Goal: Complete application form: Complete application form

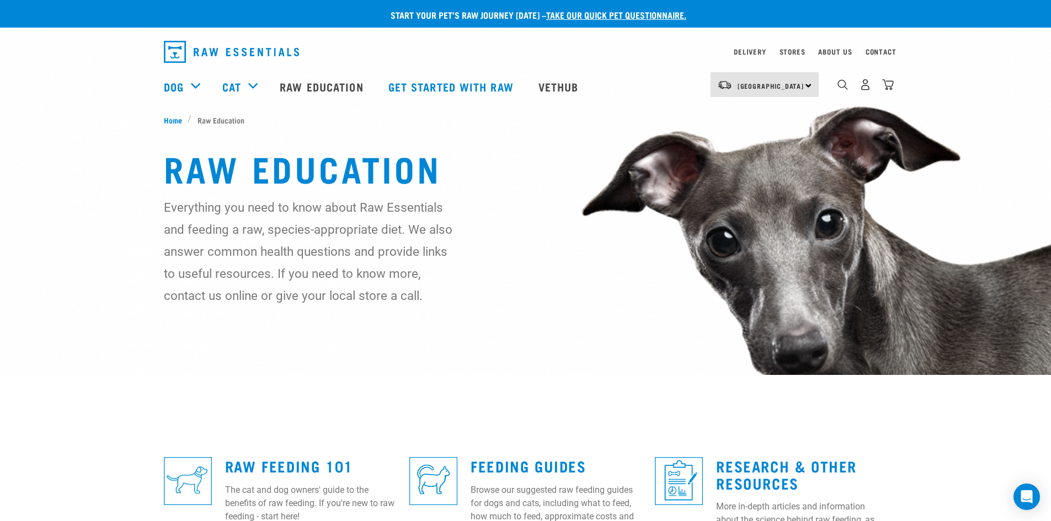
click at [630, 19] on p "Start your pet’s raw journey today – take our quick pet questionnaire." at bounding box center [533, 14] width 1051 height 13
click at [633, 13] on link "take our quick pet questionnaire." at bounding box center [616, 14] width 140 height 5
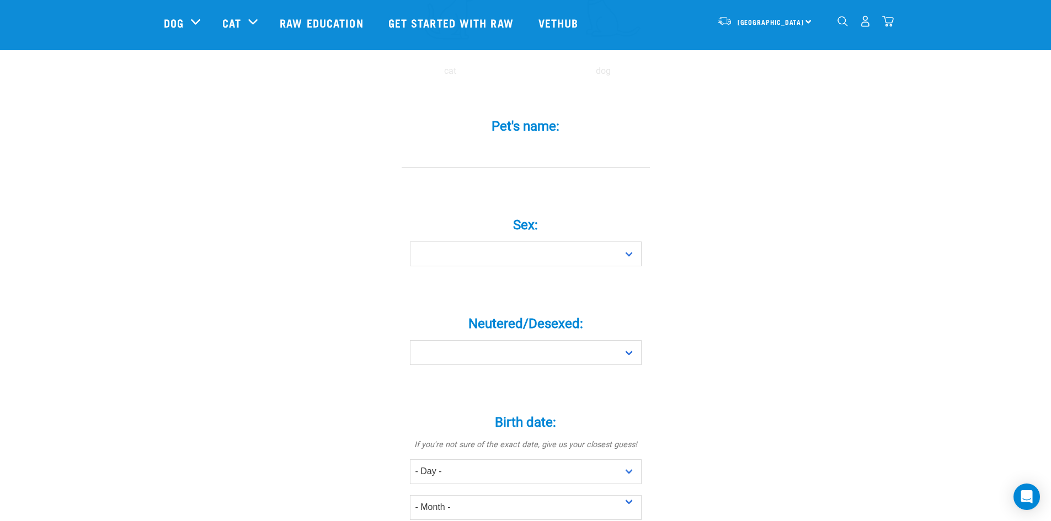
scroll to position [221, 0]
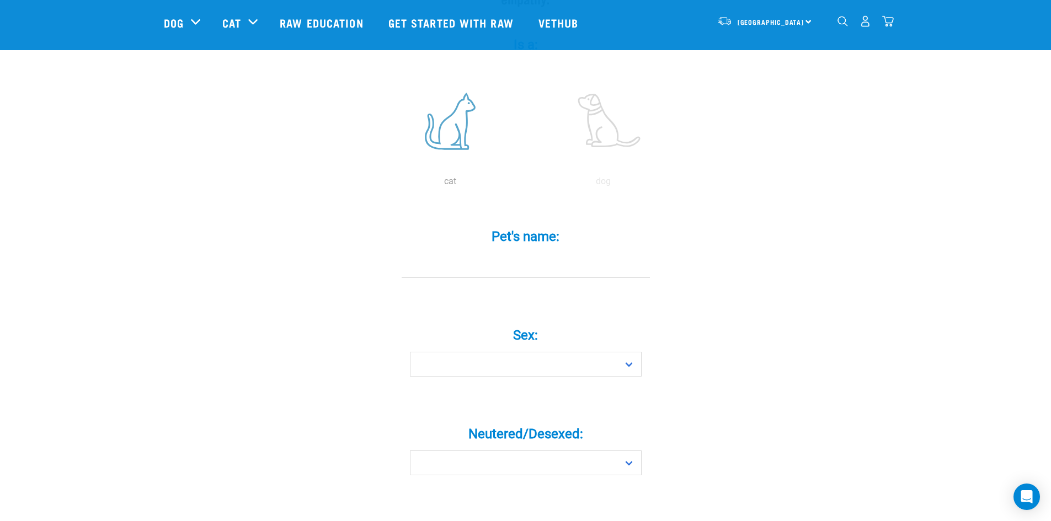
click at [453, 116] on label at bounding box center [450, 121] width 149 height 94
click at [373, 184] on input "radio" at bounding box center [373, 184] width 0 height 0
click at [522, 253] on input "Pet's name: *" at bounding box center [525, 265] width 248 height 25
type input "Choya"
drag, startPoint x: 523, startPoint y: 256, endPoint x: 486, endPoint y: 339, distance: 90.9
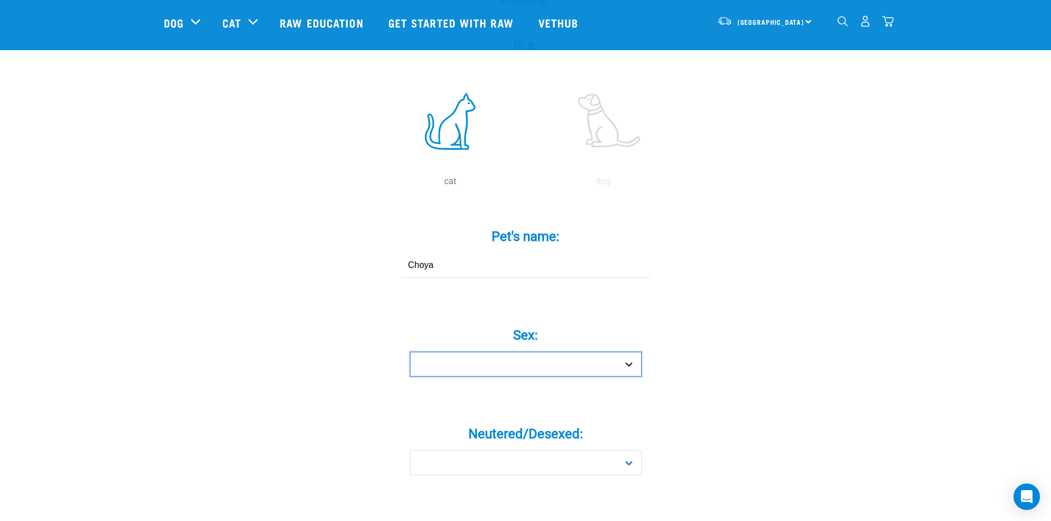
click at [486, 352] on select "Boy Girl" at bounding box center [526, 364] width 232 height 25
select select "girl"
click at [410, 352] on select "Boy Girl" at bounding box center [526, 364] width 232 height 25
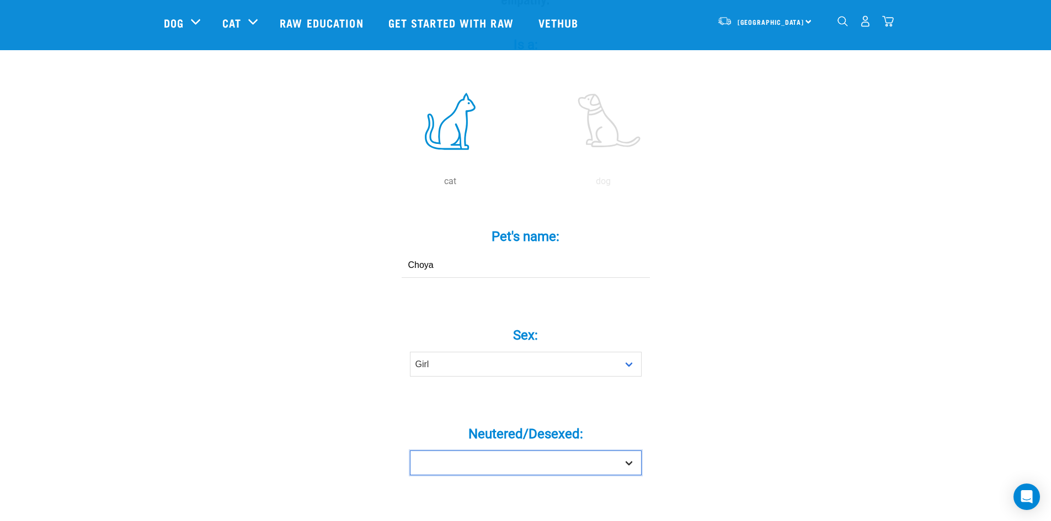
click at [476, 451] on select "Yes No" at bounding box center [526, 463] width 232 height 25
select select "yes"
click at [410, 451] on select "Yes No" at bounding box center [526, 463] width 232 height 25
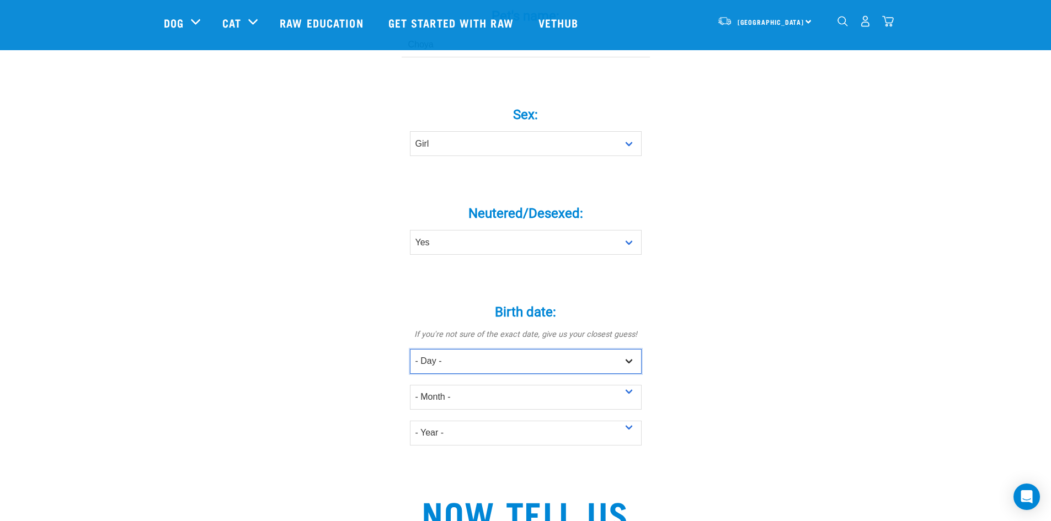
click at [530, 349] on select "- Day - 1 2 3 4 5 6 7 8 9 10 11 12 13 14 15 16 17 18 19 20 21 22 23 24 25 26 27" at bounding box center [526, 361] width 232 height 25
click at [487, 349] on select "- Day - 1 2 3 4 5 6 7 8 9 10 11 12 13 14 15 16 17 18 19 20 21 22 23 24 25 26 27" at bounding box center [526, 361] width 232 height 25
select select "13"
click at [410, 349] on select "- Day - 1 2 3 4 5 6 7 8 9 10 11 12 13 14 15 16 17 18 19 20 21 22 23 24 25 26 27" at bounding box center [526, 361] width 232 height 25
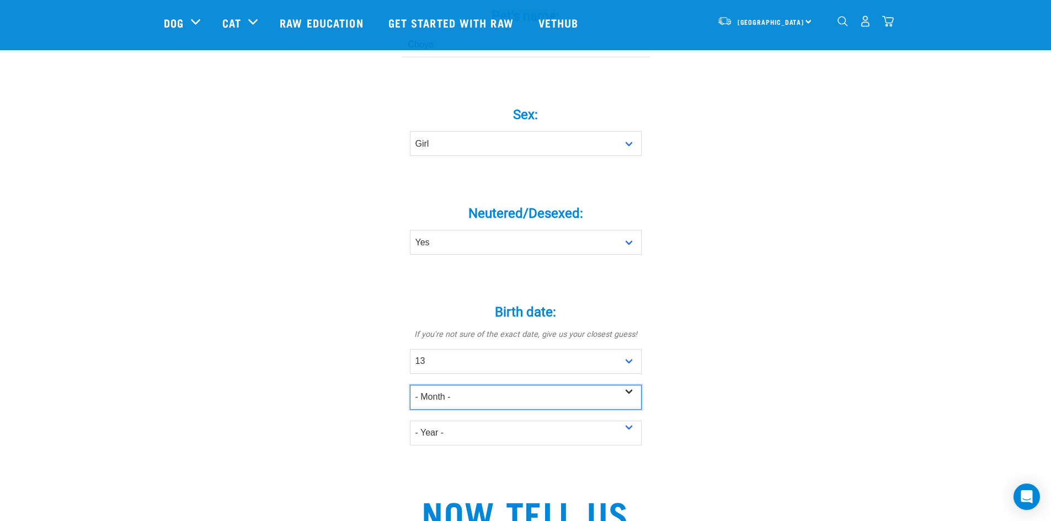
click at [476, 385] on select "- Month - January February March April May June July August September October N…" at bounding box center [526, 397] width 232 height 25
select select "May"
click at [410, 385] on select "- Month - January February March April May June July August September October N…" at bounding box center [526, 397] width 232 height 25
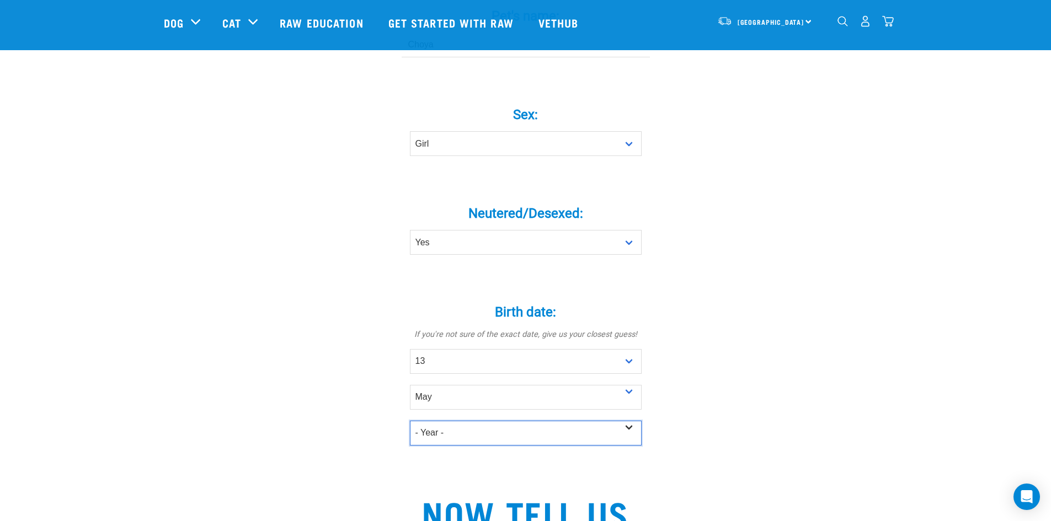
drag, startPoint x: 491, startPoint y: 416, endPoint x: 492, endPoint y: 406, distance: 10.0
click at [491, 421] on select "- Year - 2025 2024 2023 2022 2021 2020 2019 2018 2017 2016 2015 2014 2013 2012" at bounding box center [526, 433] width 232 height 25
select select "2022"
click at [410, 421] on select "- Year - 2025 2024 2023 2022 2021 2020 2019 2018 2017 2016 2015 2014 2013 2012" at bounding box center [526, 433] width 232 height 25
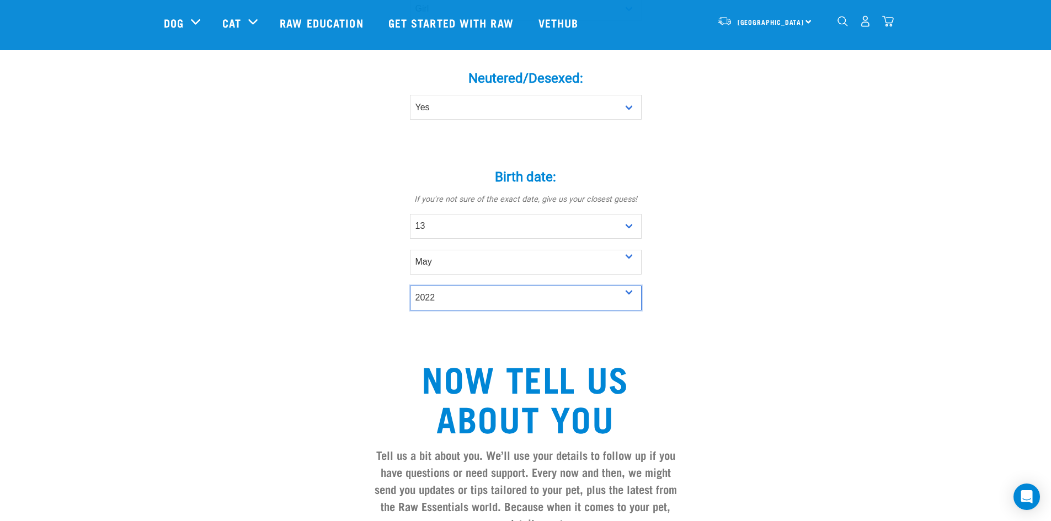
scroll to position [717, 0]
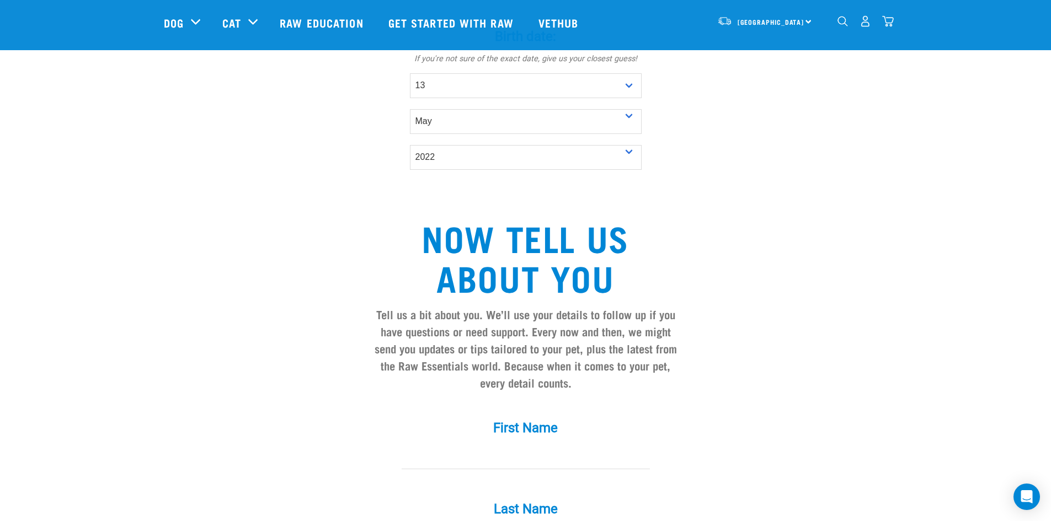
click at [542, 445] on input "First Name *" at bounding box center [525, 457] width 248 height 25
type input "Shannon"
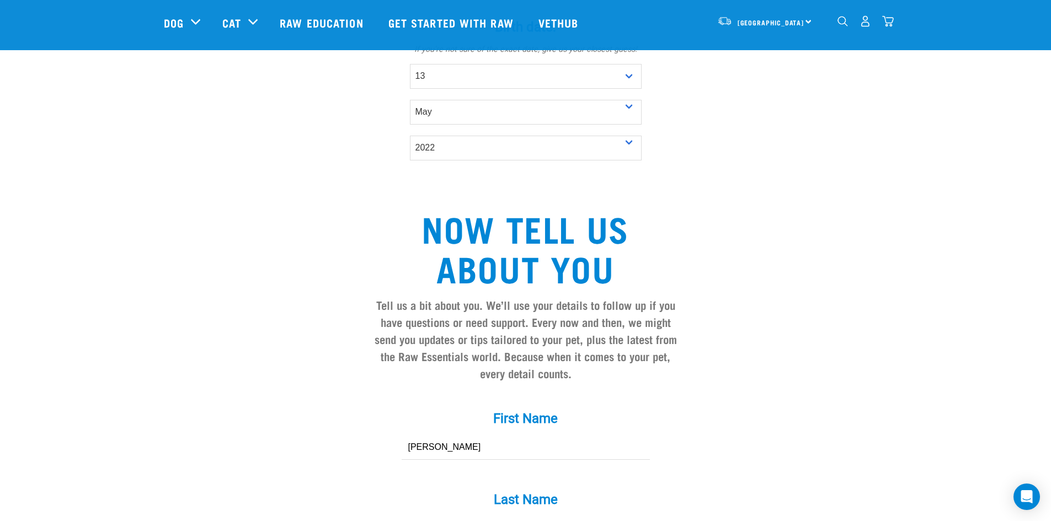
type input "hibbard"
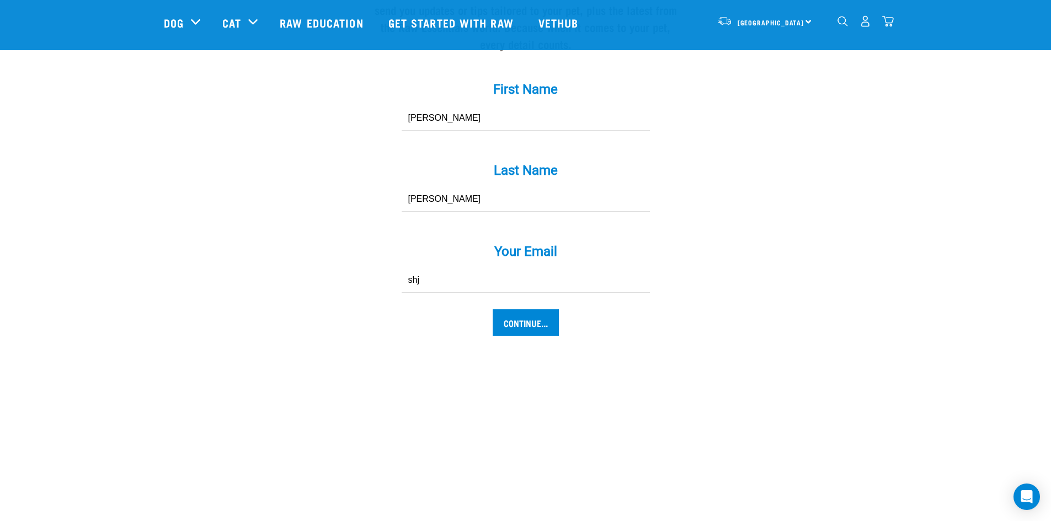
type input "[PERSON_NAME][EMAIL_ADDRESS][DOMAIN_NAME]"
click at [510, 309] on input "Continue..." at bounding box center [525, 322] width 66 height 26
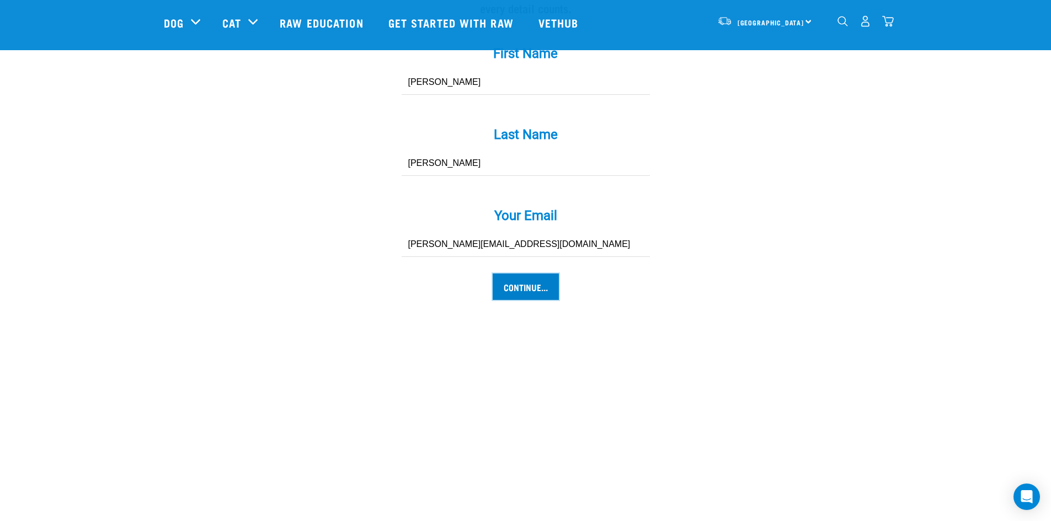
scroll to position [1111, 0]
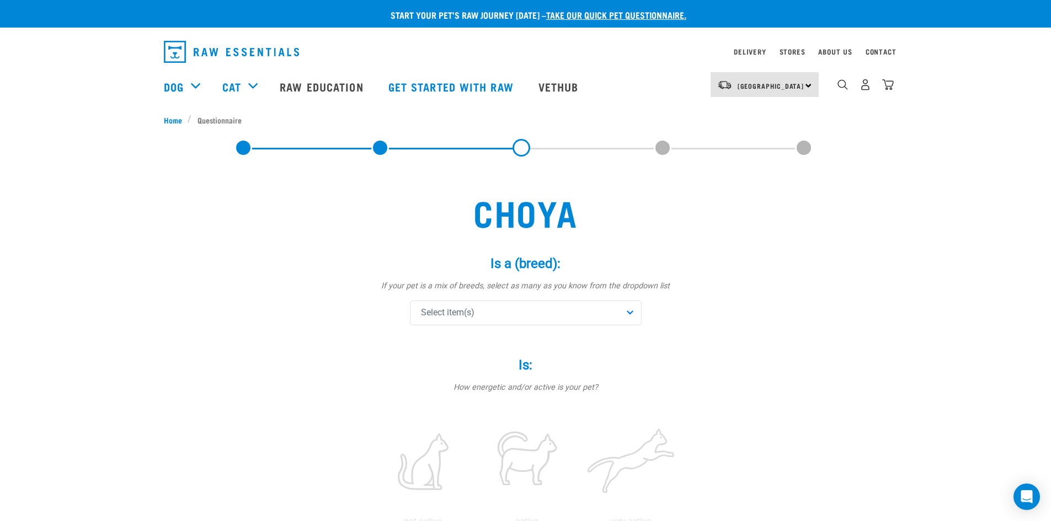
click at [504, 321] on div "Select item(s)" at bounding box center [526, 313] width 232 height 25
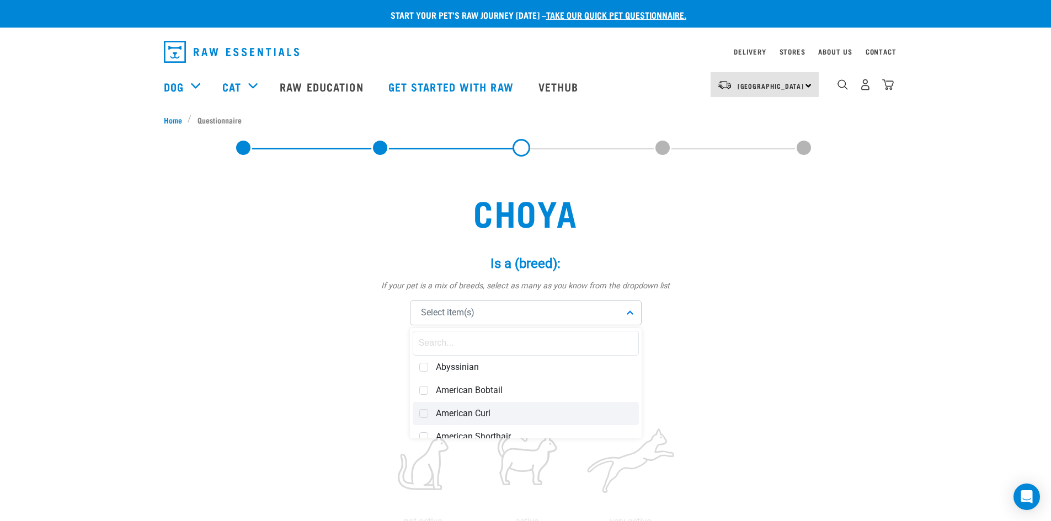
click at [500, 411] on span "American Curl" at bounding box center [534, 413] width 196 height 11
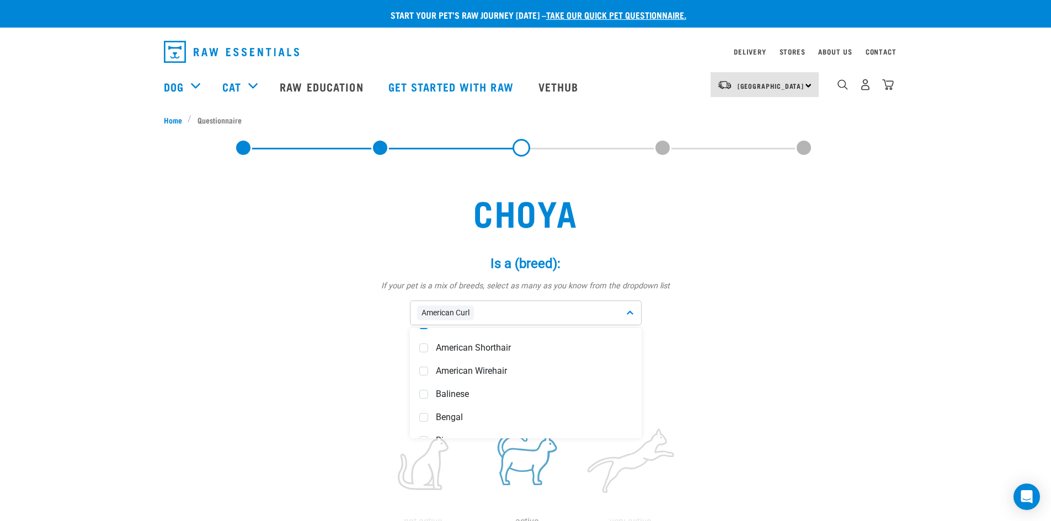
scroll to position [110, 0]
click at [536, 452] on label at bounding box center [526, 462] width 99 height 94
click at [475, 521] on input "radio" at bounding box center [475, 524] width 0 height 0
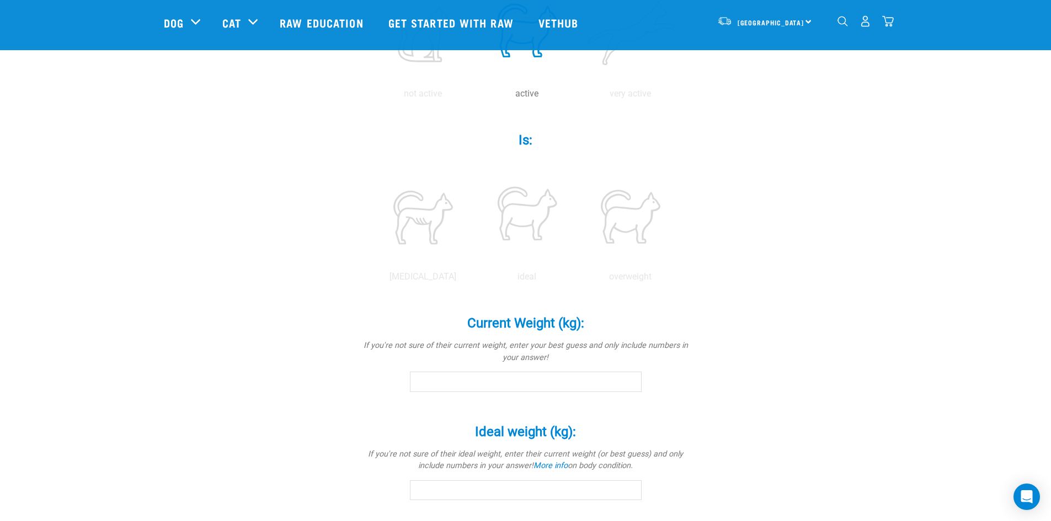
scroll to position [430, 0]
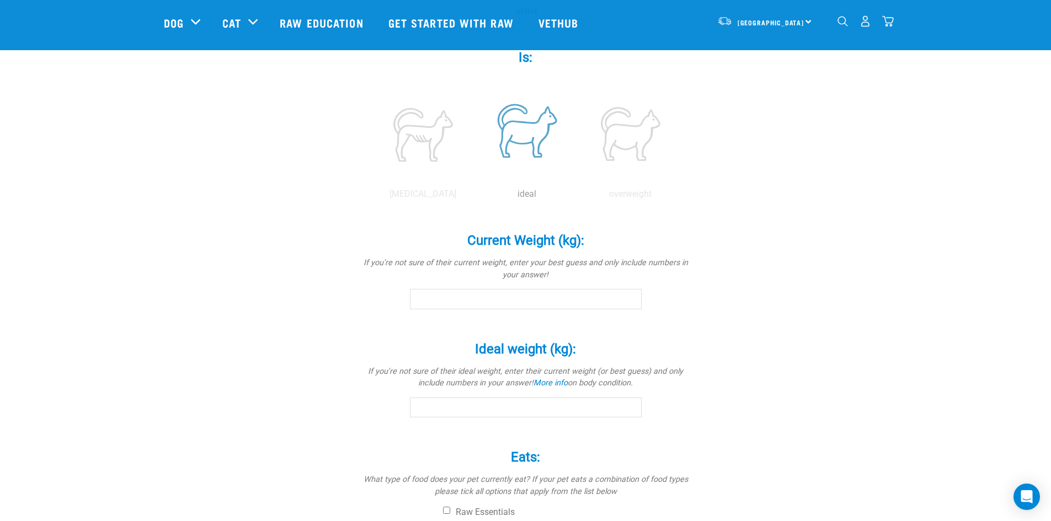
drag, startPoint x: 541, startPoint y: 157, endPoint x: 533, endPoint y: 197, distance: 41.0
click at [541, 157] on label at bounding box center [526, 134] width 99 height 94
click at [475, 197] on input "radio" at bounding box center [475, 197] width 0 height 0
click at [531, 309] on div "Current Weight (kg): * If you're not sure of their current weight, enter your b…" at bounding box center [525, 271] width 331 height 109
click at [532, 304] on input "Current Weight (kg): *" at bounding box center [526, 299] width 232 height 20
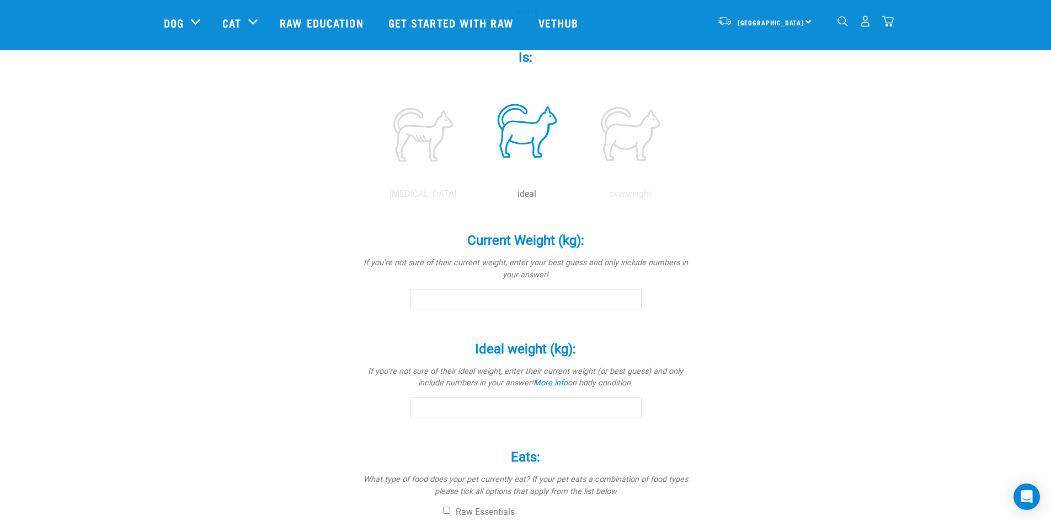
click at [515, 403] on input "Ideal weight (kg): *" at bounding box center [526, 408] width 232 height 20
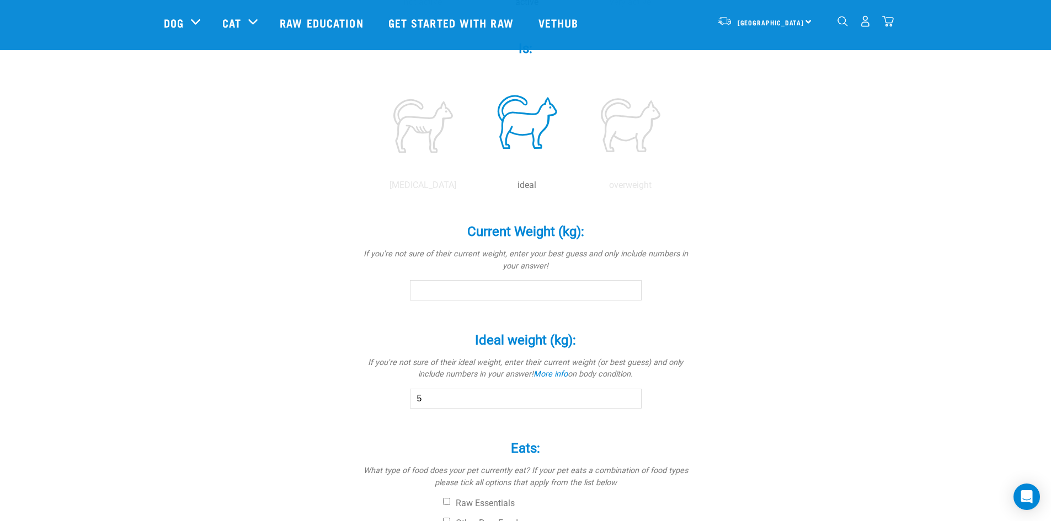
scroll to position [595, 0]
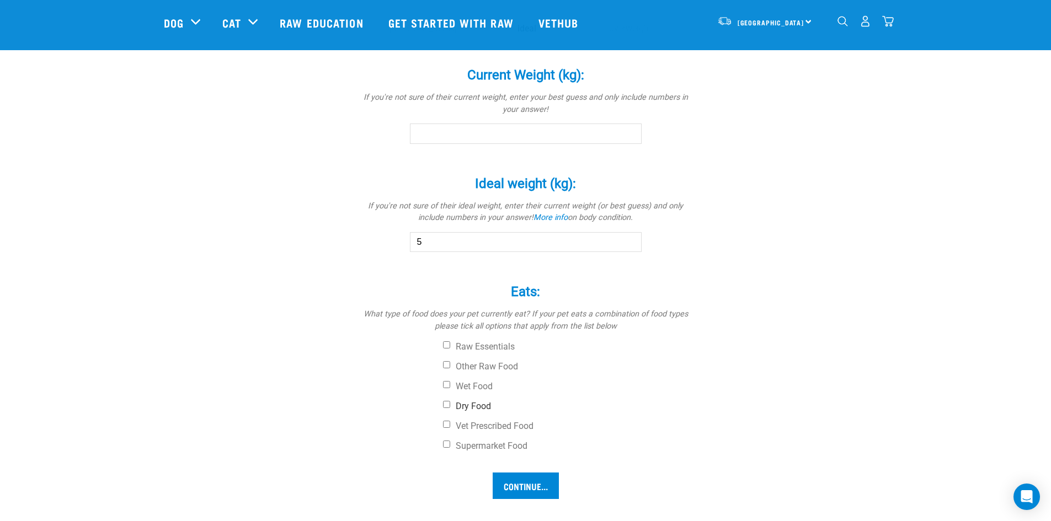
type input "5"
click at [483, 405] on label "Dry Food" at bounding box center [567, 406] width 248 height 11
click at [450, 405] on input "Dry Food" at bounding box center [446, 404] width 7 height 7
checkbox input "true"
click at [486, 387] on label "Wet Food" at bounding box center [567, 386] width 248 height 11
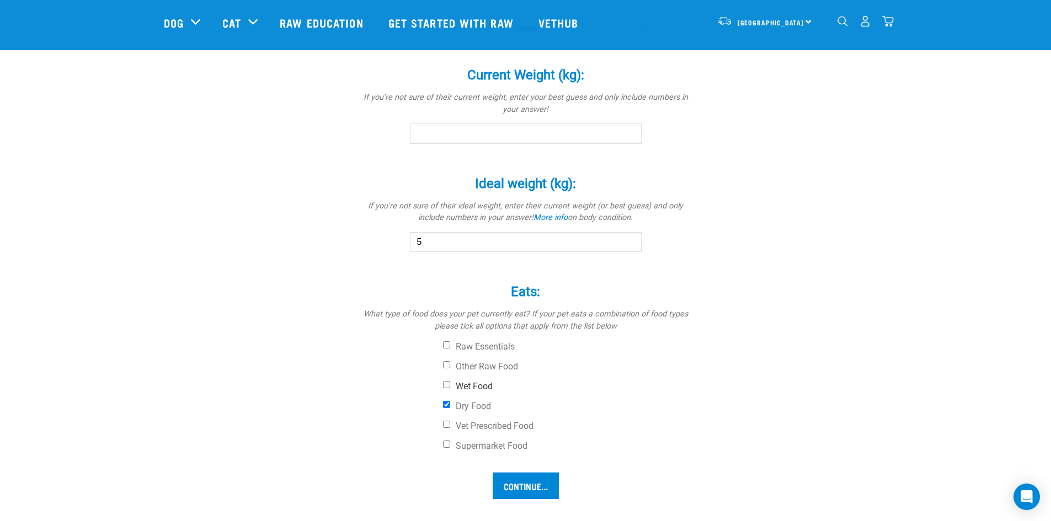
click at [450, 387] on input "Wet Food" at bounding box center [446, 384] width 7 height 7
checkbox input "true"
click at [515, 486] on input "Continue..." at bounding box center [525, 486] width 66 height 26
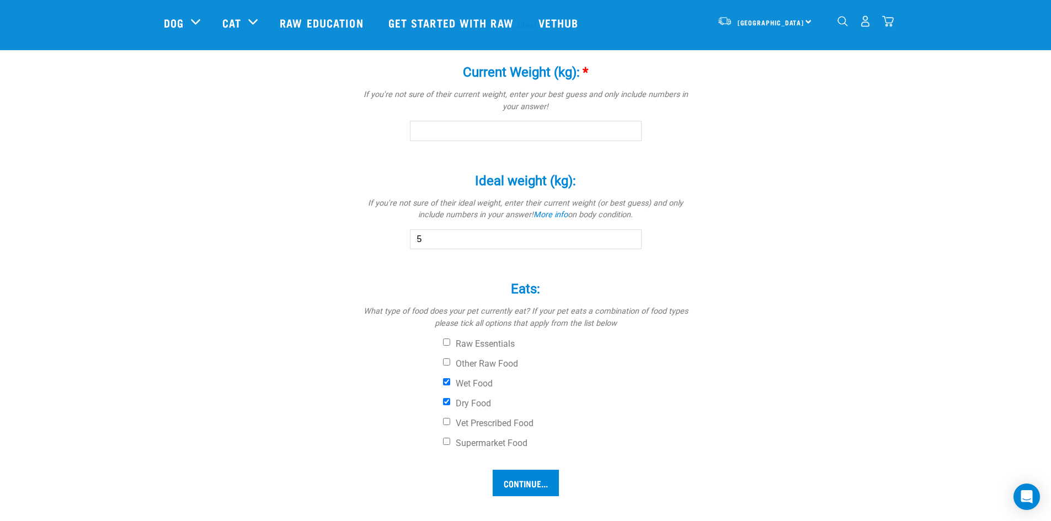
scroll to position [597, 0]
click at [529, 136] on input "Current Weight (kg): *" at bounding box center [526, 131] width 232 height 20
type input "5"
click at [512, 482] on input "Continue..." at bounding box center [525, 483] width 66 height 26
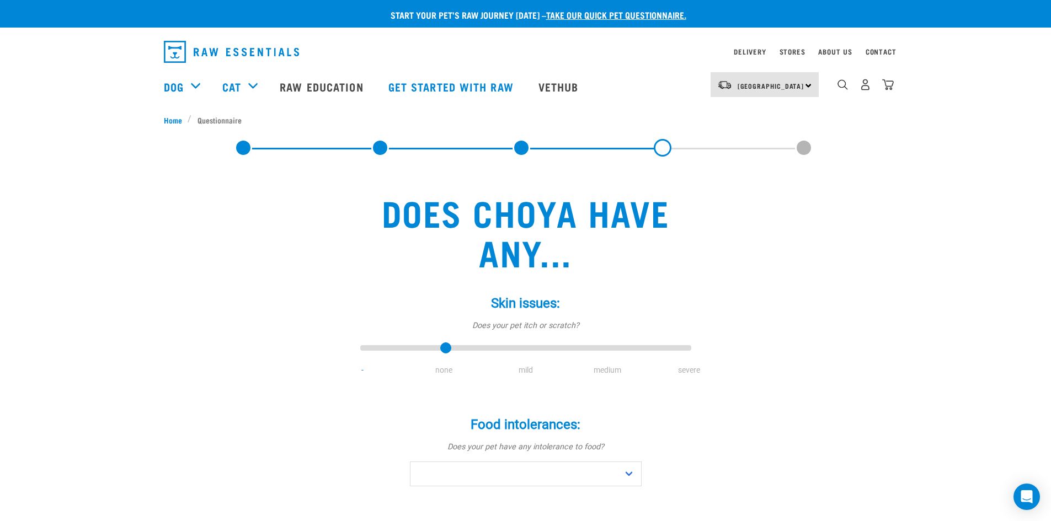
type input "1"
click at [445, 344] on input "range" at bounding box center [525, 348] width 331 height 15
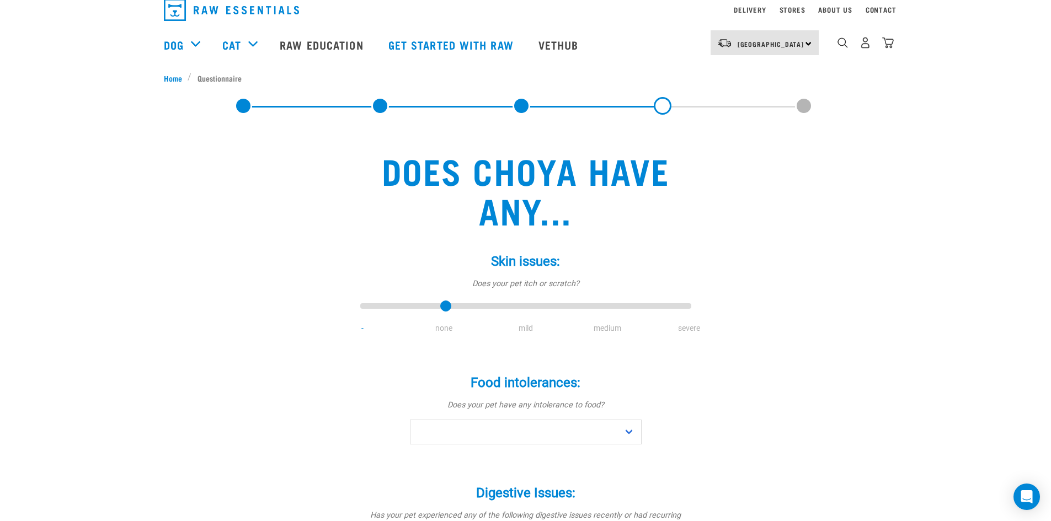
scroll to position [110, 0]
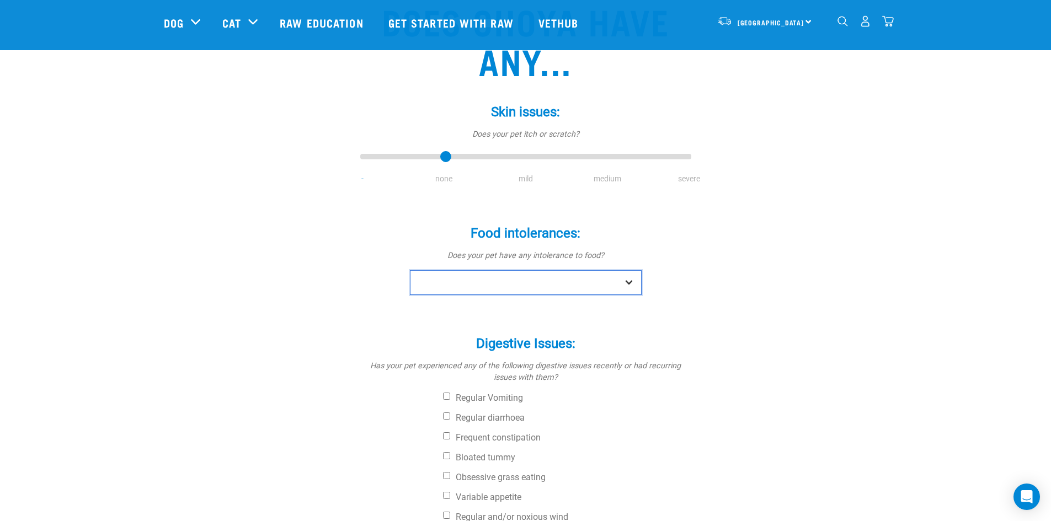
click at [545, 293] on select "No Yes" at bounding box center [526, 282] width 232 height 25
select select "no"
click at [410, 270] on select "No Yes" at bounding box center [526, 282] width 232 height 25
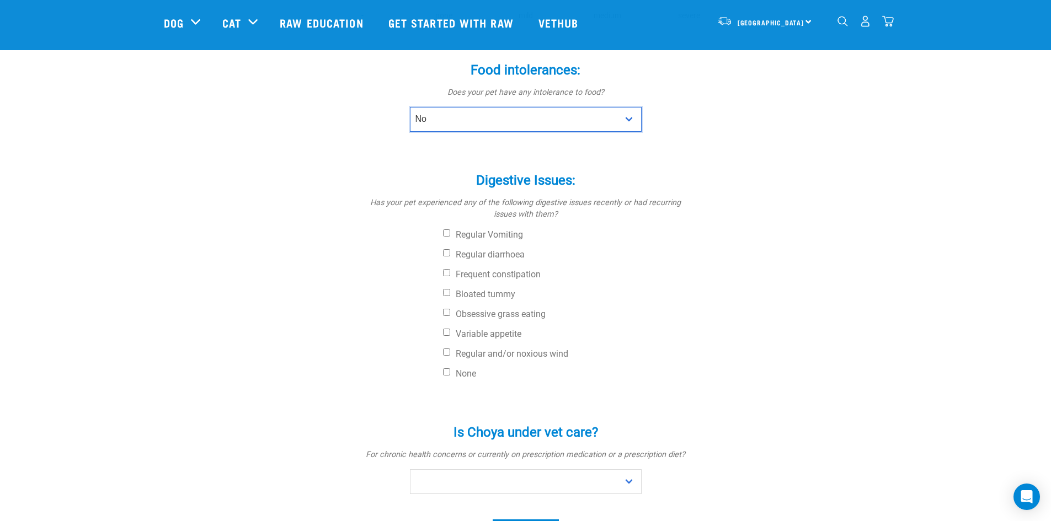
scroll to position [331, 0]
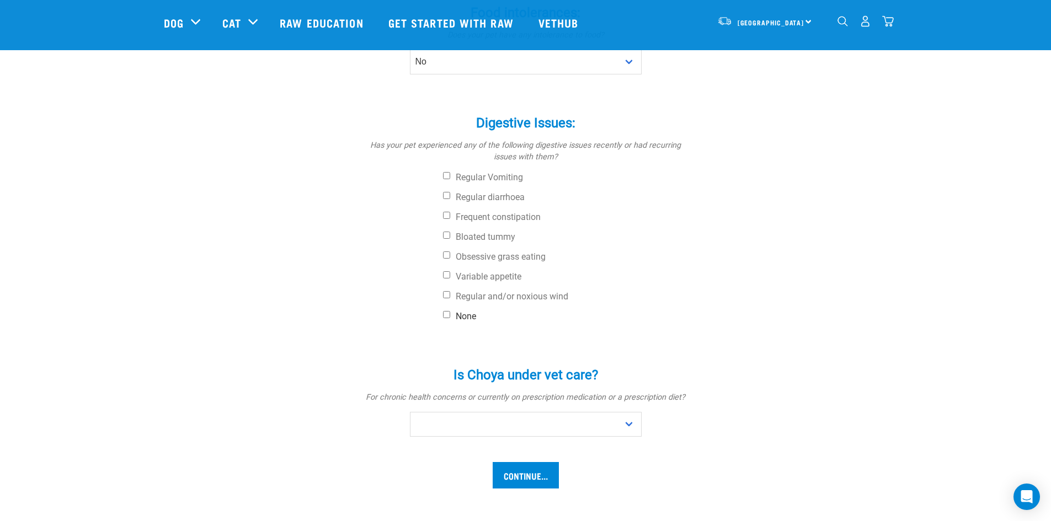
click at [462, 318] on label "None" at bounding box center [567, 316] width 248 height 11
click at [450, 318] on input "None" at bounding box center [446, 314] width 7 height 7
checkbox input "true"
click at [455, 421] on select "No Yes" at bounding box center [526, 424] width 232 height 25
select select "no"
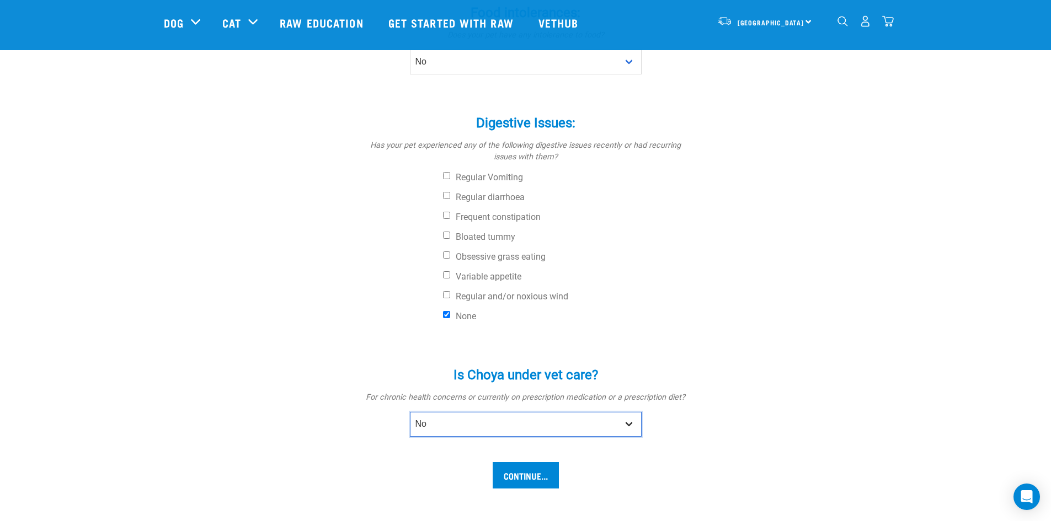
click at [410, 412] on select "No Yes" at bounding box center [526, 424] width 232 height 25
click at [526, 476] on input "Continue..." at bounding box center [525, 475] width 66 height 26
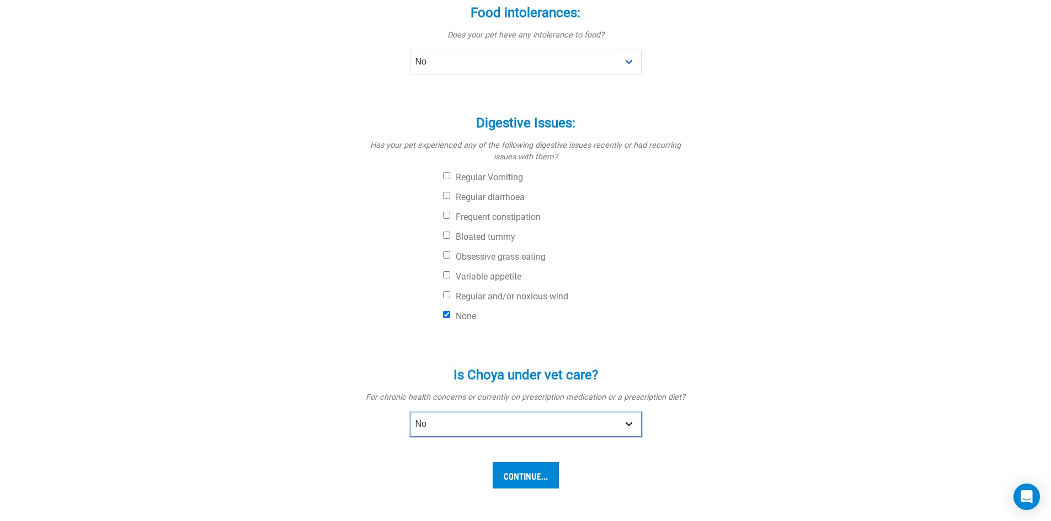
click at [588, 413] on select "No Yes" at bounding box center [526, 424] width 232 height 25
select select "yes"
click at [410, 412] on select "No Yes" at bounding box center [526, 424] width 232 height 25
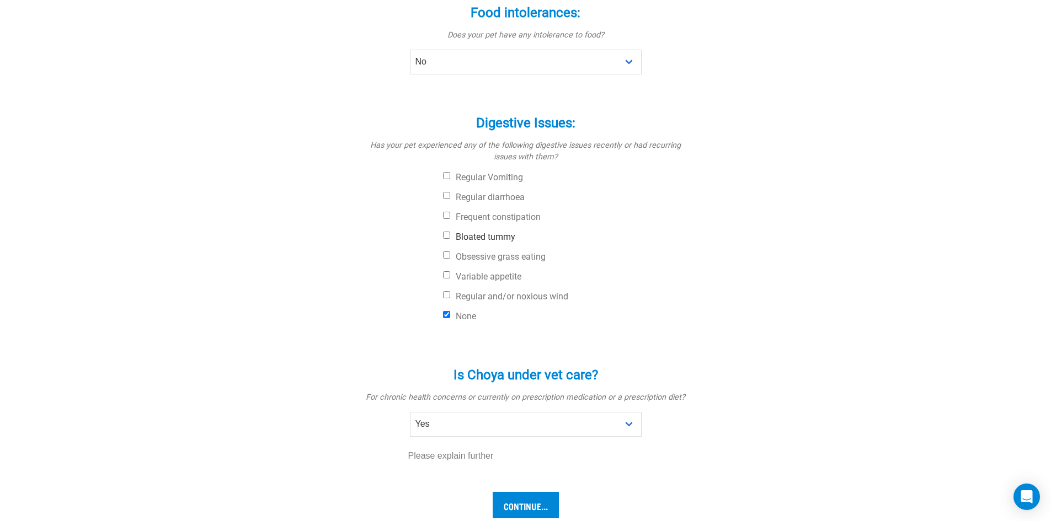
click at [514, 243] on div "Digestive Issues: * Has your pet experienced any of the following digestive iss…" at bounding box center [525, 213] width 331 height 227
click at [506, 212] on label "Frequent constipation" at bounding box center [567, 217] width 248 height 11
click at [450, 212] on input "Frequent constipation" at bounding box center [446, 215] width 7 height 7
checkbox input "false"
click at [492, 232] on label "Bloated tummy" at bounding box center [567, 237] width 248 height 11
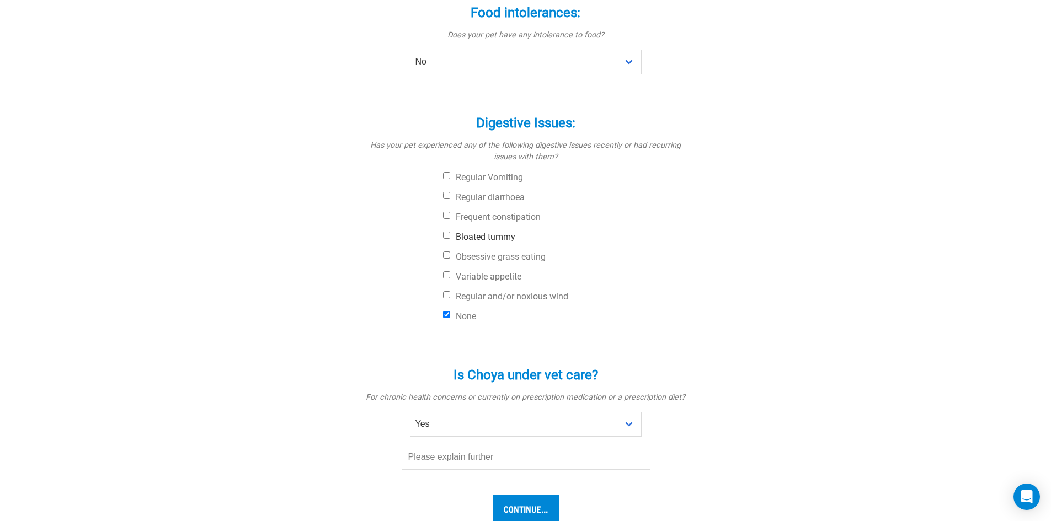
click at [450, 232] on input "Bloated tummy" at bounding box center [446, 235] width 7 height 7
checkbox input "false"
click at [485, 219] on label "Frequent constipation" at bounding box center [567, 217] width 248 height 11
click at [450, 219] on input "Frequent constipation" at bounding box center [446, 215] width 7 height 7
checkbox input "false"
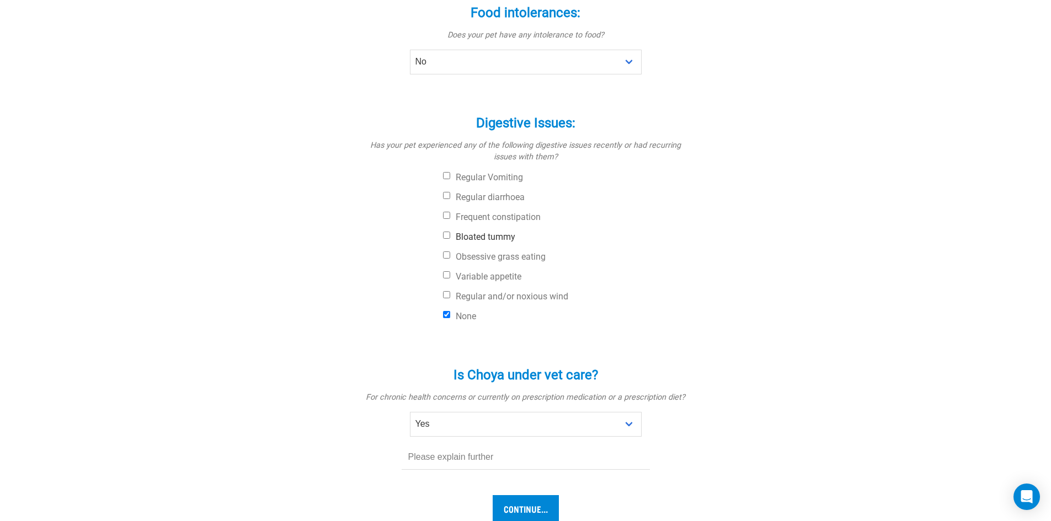
click at [447, 234] on input "Bloated tummy" at bounding box center [446, 235] width 7 height 7
checkbox input "false"
click at [446, 212] on input "Frequent constipation" at bounding box center [446, 215] width 7 height 7
checkbox input "false"
click at [443, 314] on input "None" at bounding box center [446, 314] width 7 height 7
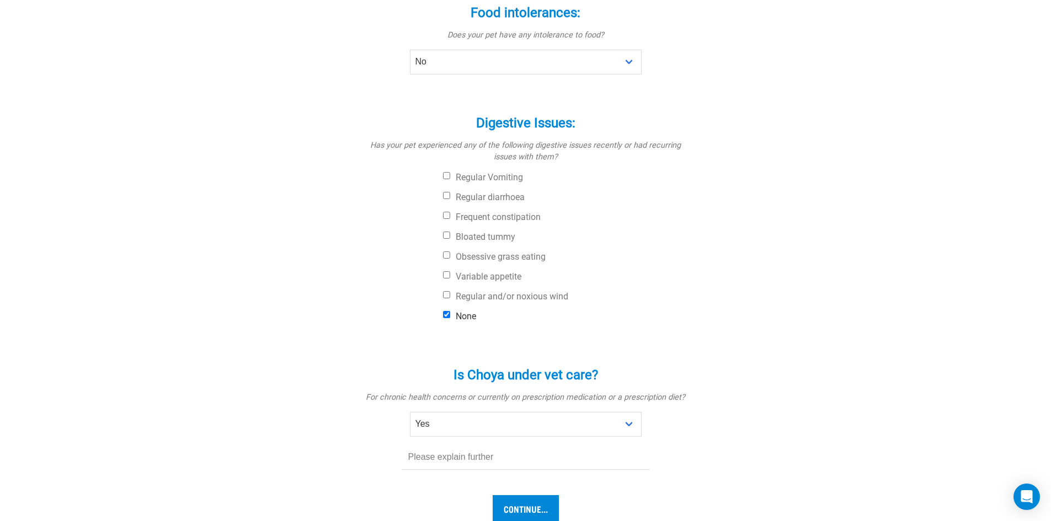
checkbox input "false"
click at [454, 237] on label "Bloated tummy" at bounding box center [567, 237] width 248 height 11
click at [450, 237] on input "Bloated tummy" at bounding box center [446, 235] width 7 height 7
checkbox input "true"
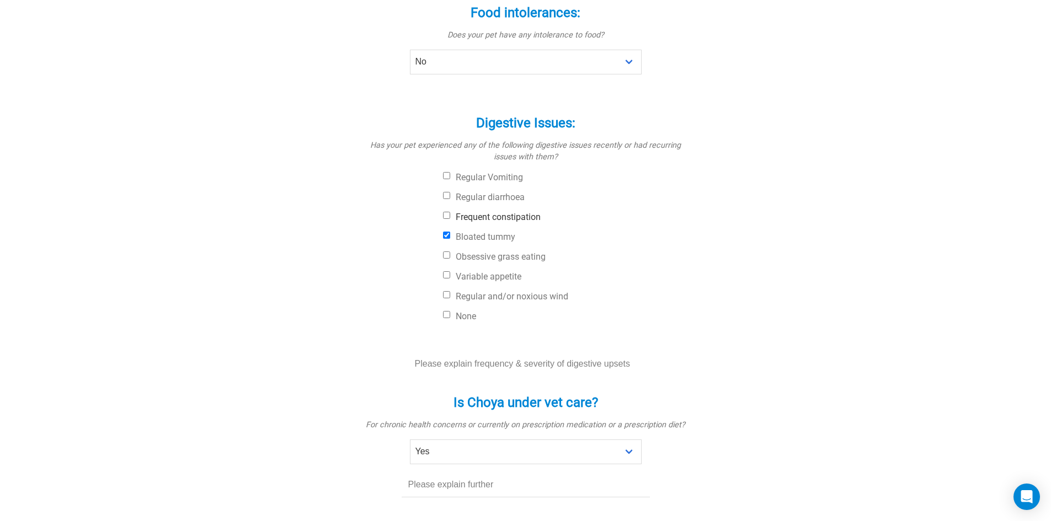
click at [447, 214] on input "Frequent constipation" at bounding box center [446, 215] width 7 height 7
checkbox input "true"
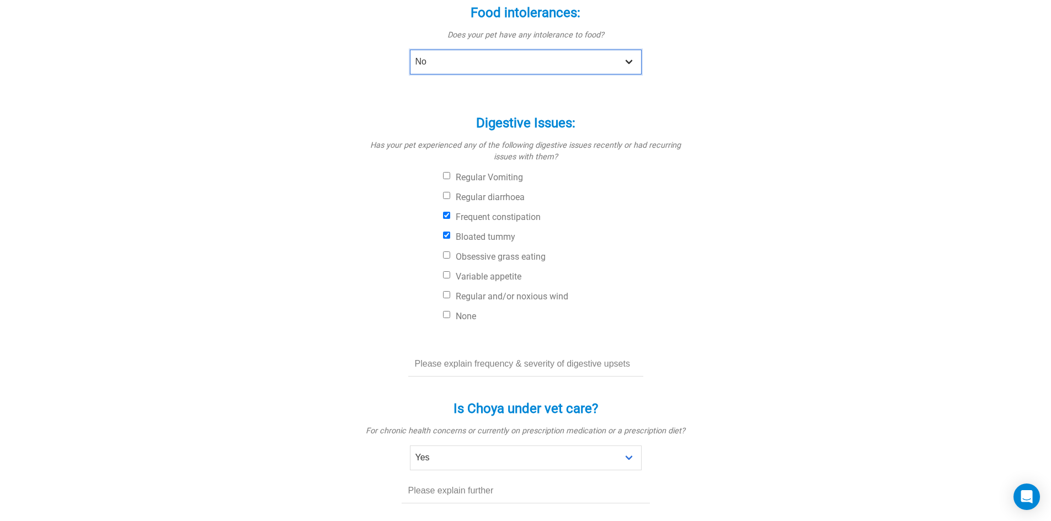
click at [478, 62] on select "No Yes" at bounding box center [526, 62] width 232 height 25
select select "yes"
click at [410, 50] on select "No Yes" at bounding box center [526, 62] width 232 height 25
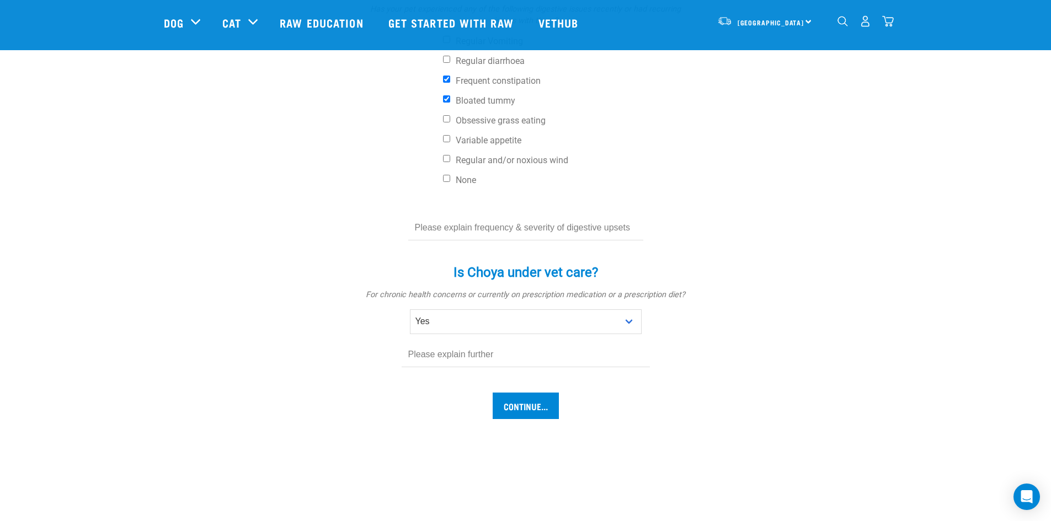
scroll to position [692, 0]
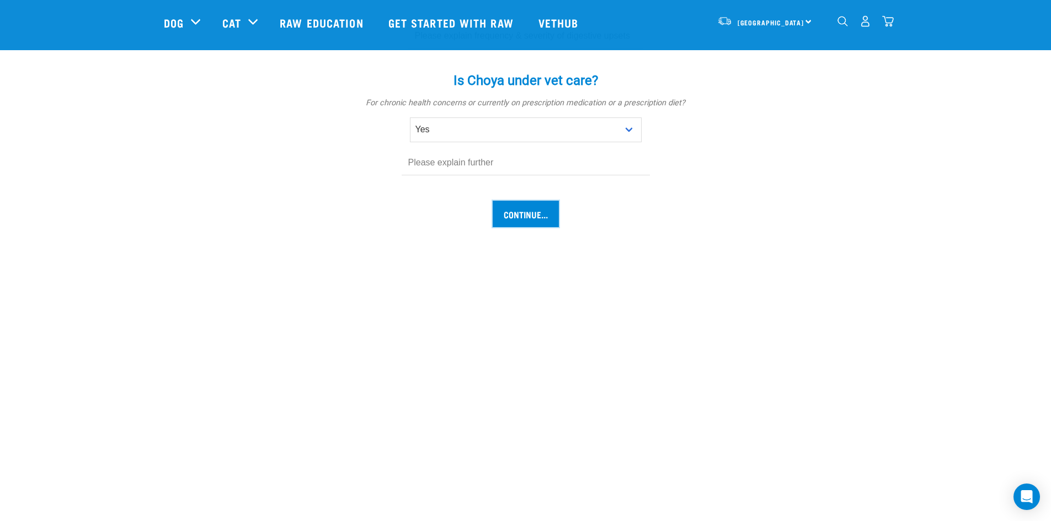
drag, startPoint x: 521, startPoint y: 215, endPoint x: 534, endPoint y: 167, distance: 50.5
click at [534, 167] on input "text" at bounding box center [525, 163] width 248 height 25
type input "Skin issues"
click at [524, 214] on input "Continue..." at bounding box center [525, 214] width 66 height 26
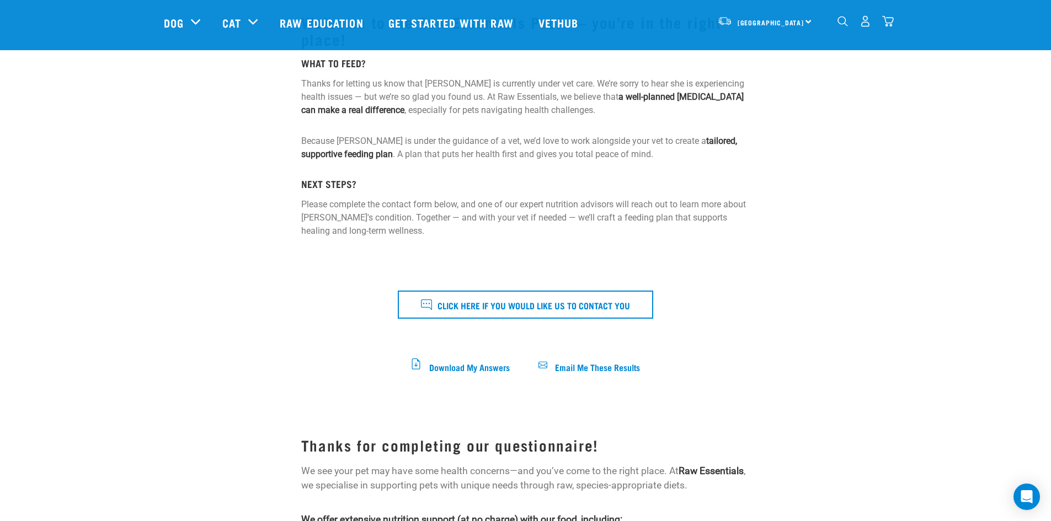
scroll to position [221, 0]
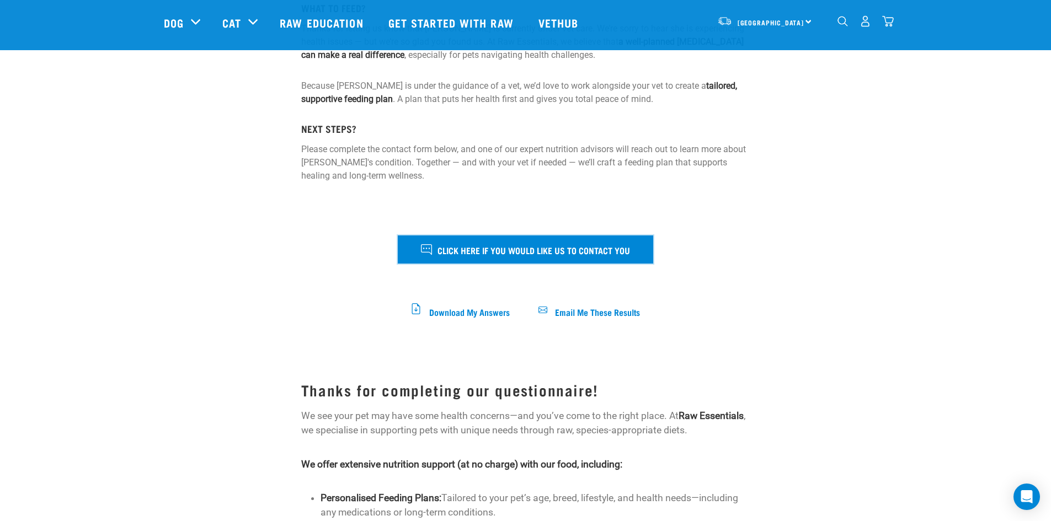
click at [552, 243] on span "Click here if you would like us to contact you" at bounding box center [533, 250] width 192 height 14
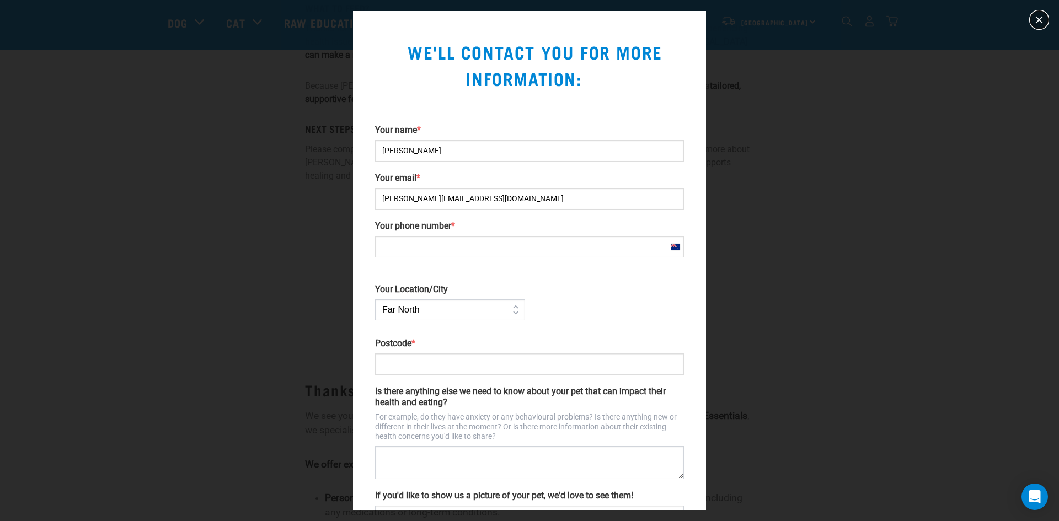
click at [1038, 20] on button "close" at bounding box center [1039, 20] width 18 height 18
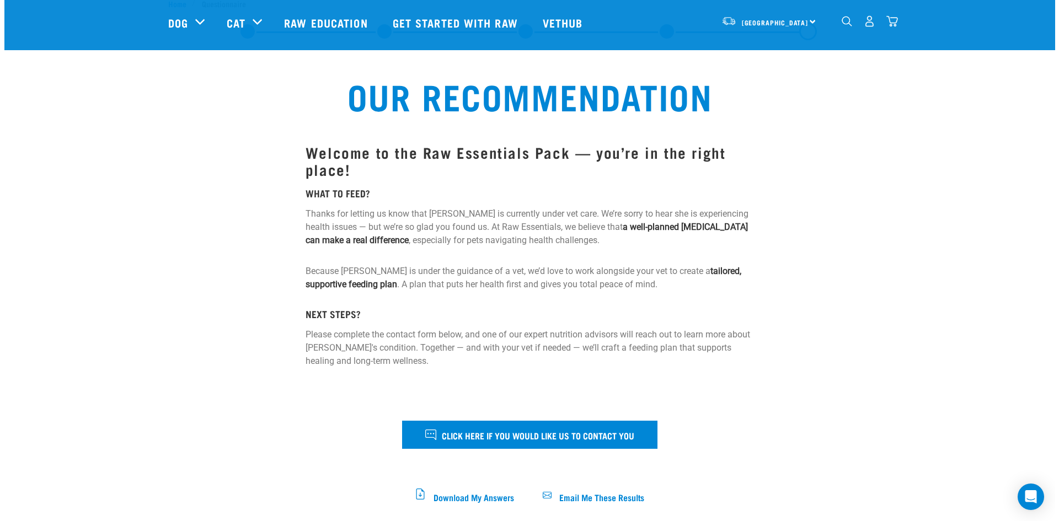
scroll to position [55, 0]
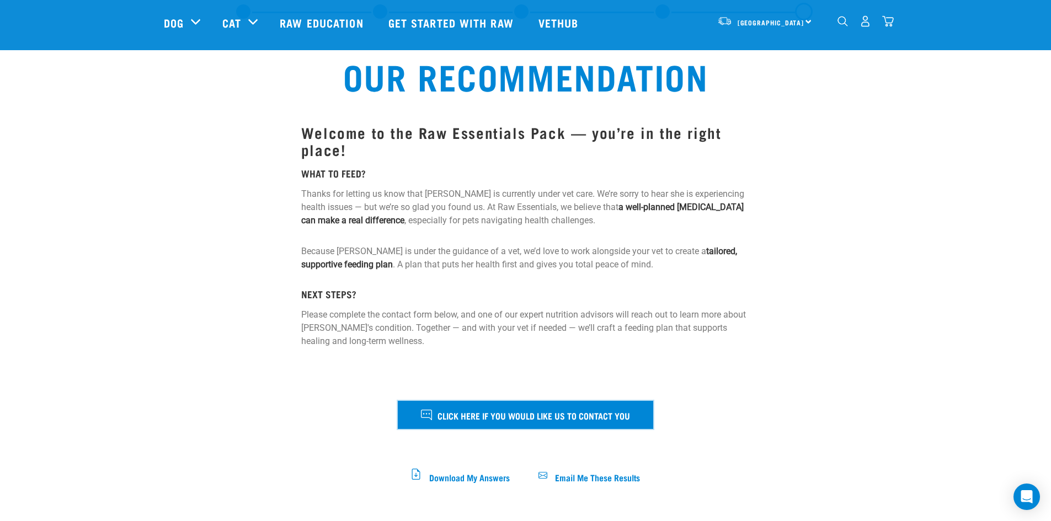
click at [531, 409] on span "Click here if you would like us to contact you" at bounding box center [533, 415] width 192 height 14
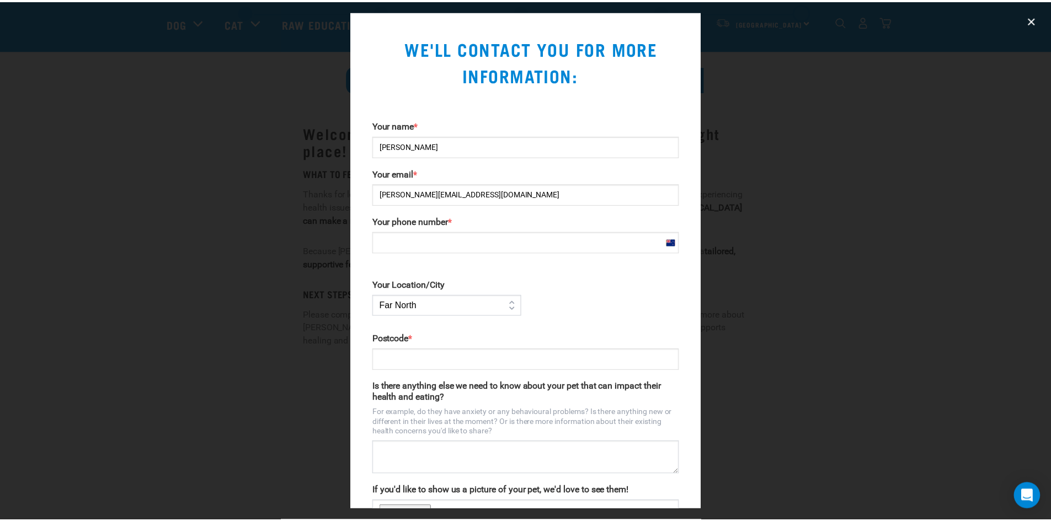
scroll to position [0, 0]
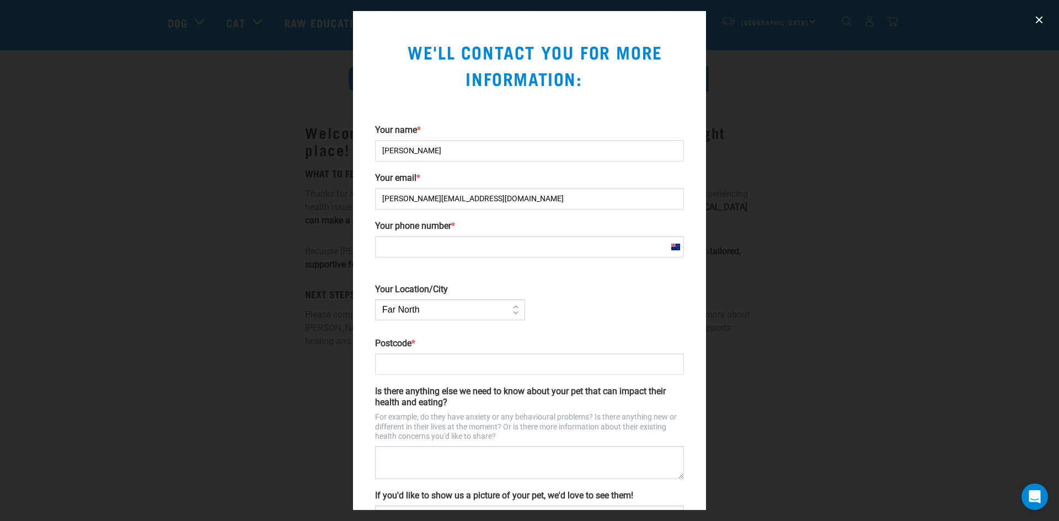
click at [1045, 13] on div at bounding box center [529, 260] width 1059 height 521
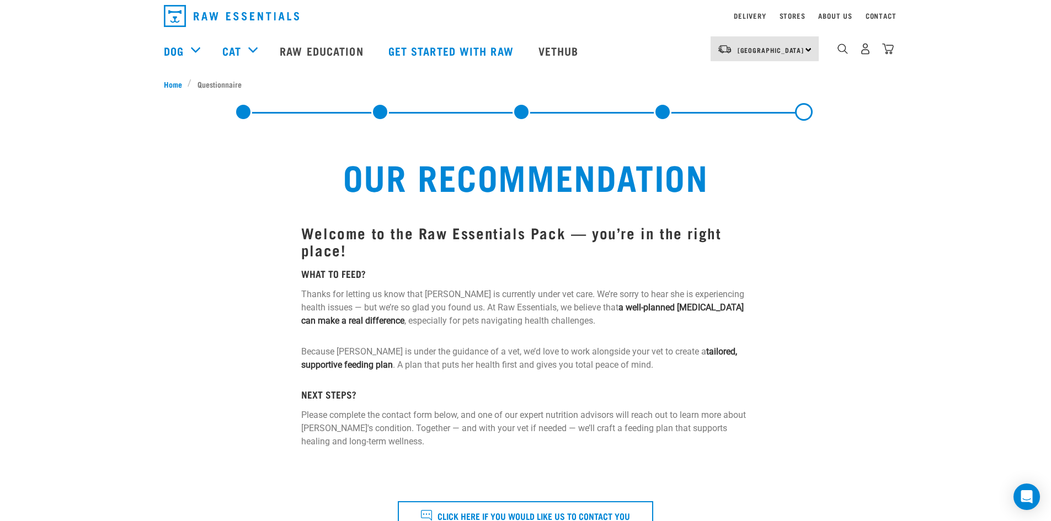
scroll to position [55, 0]
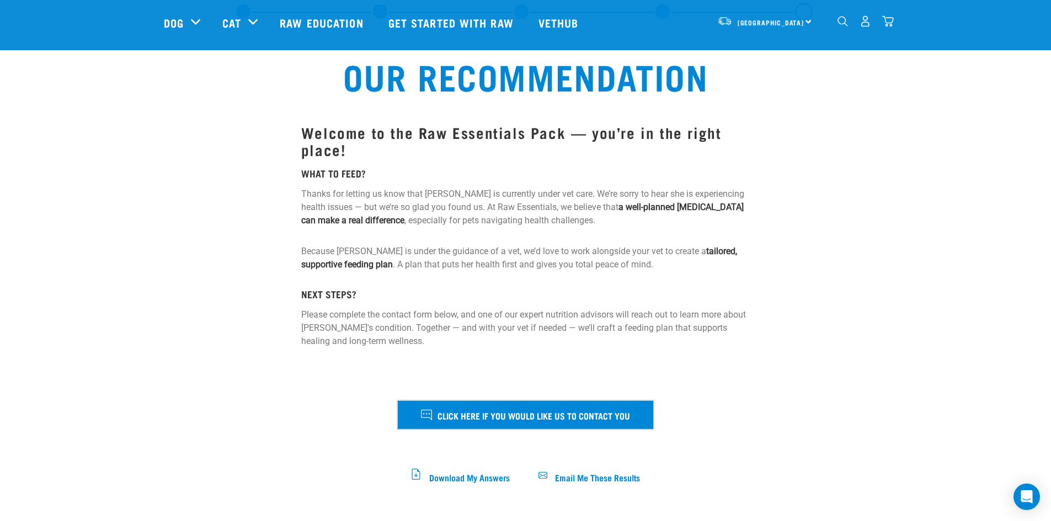
click at [557, 411] on span "Click here if you would like us to contact you" at bounding box center [533, 415] width 192 height 14
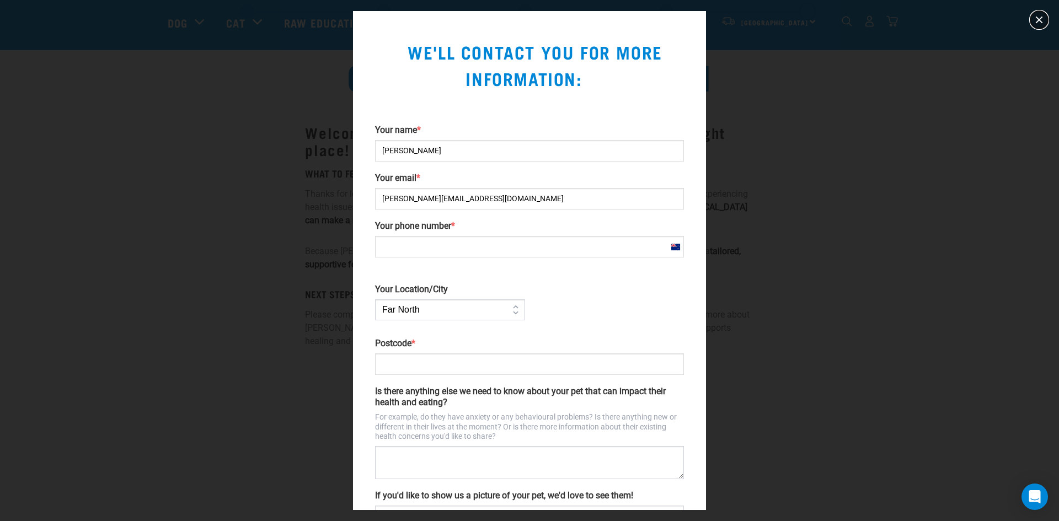
click at [1044, 22] on button "close" at bounding box center [1039, 20] width 18 height 18
